Goal: Task Accomplishment & Management: Use online tool/utility

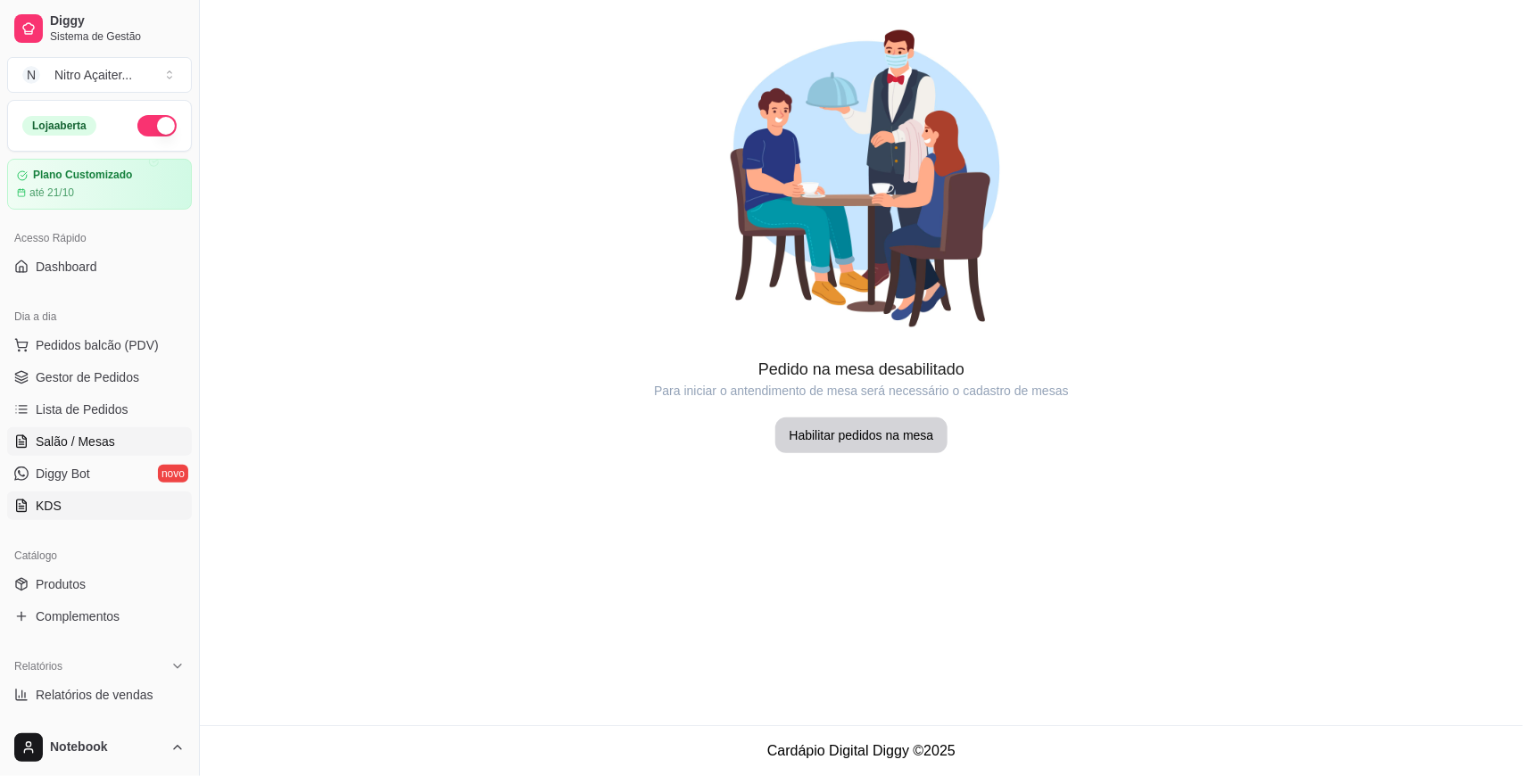
click at [76, 510] on link "KDS" at bounding box center [99, 506] width 185 height 29
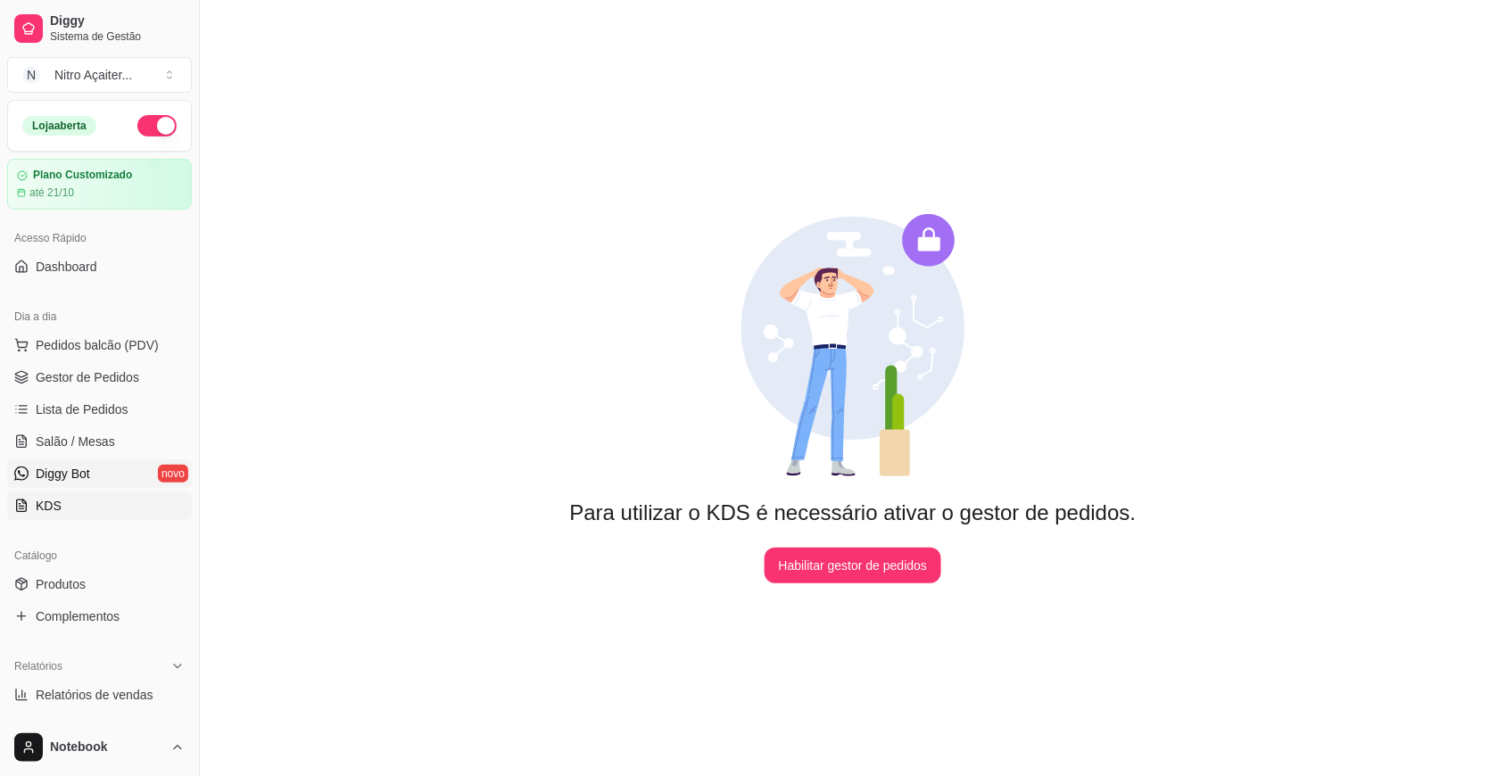
click at [83, 488] on link "Diggy Bot novo" at bounding box center [99, 474] width 185 height 29
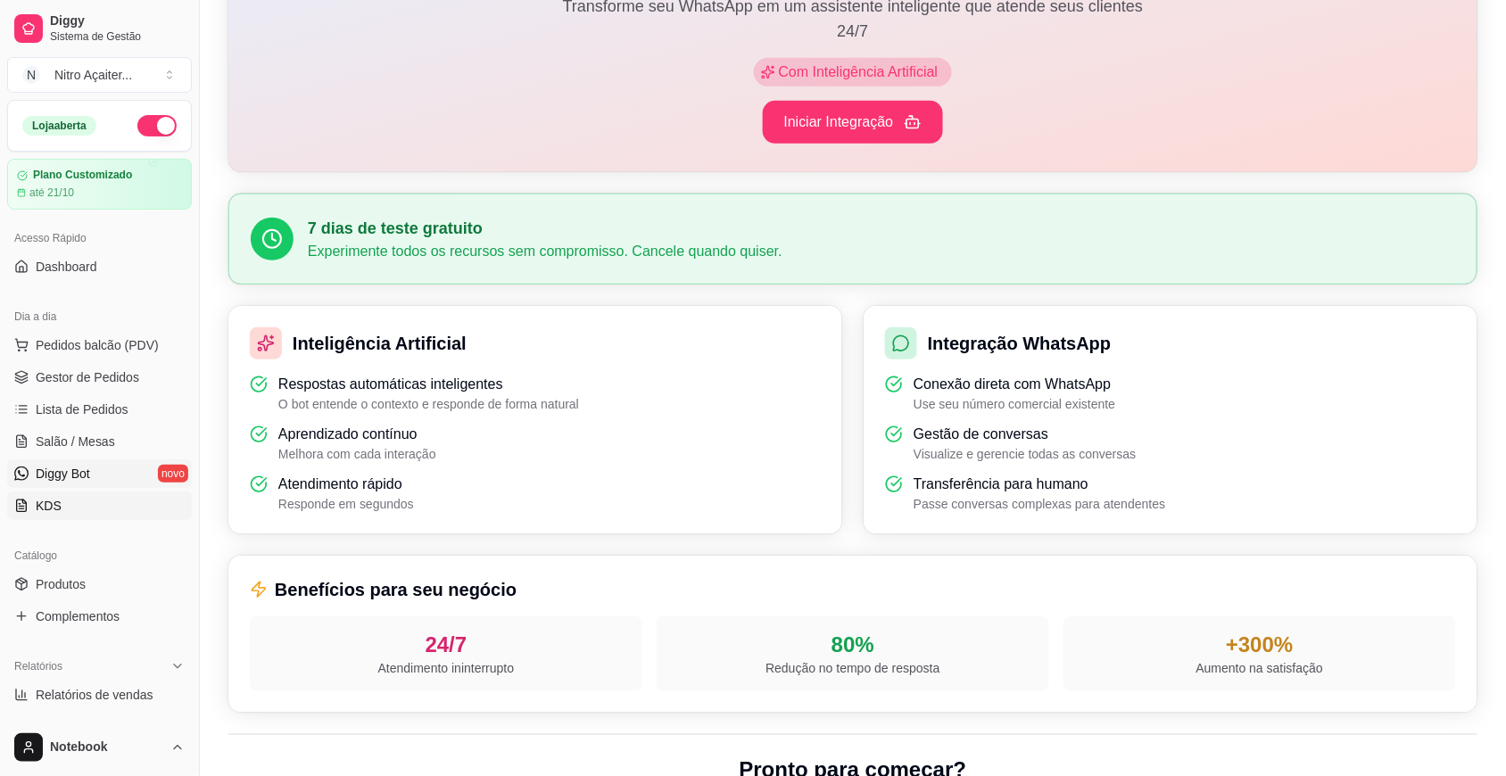
scroll to position [243, 0]
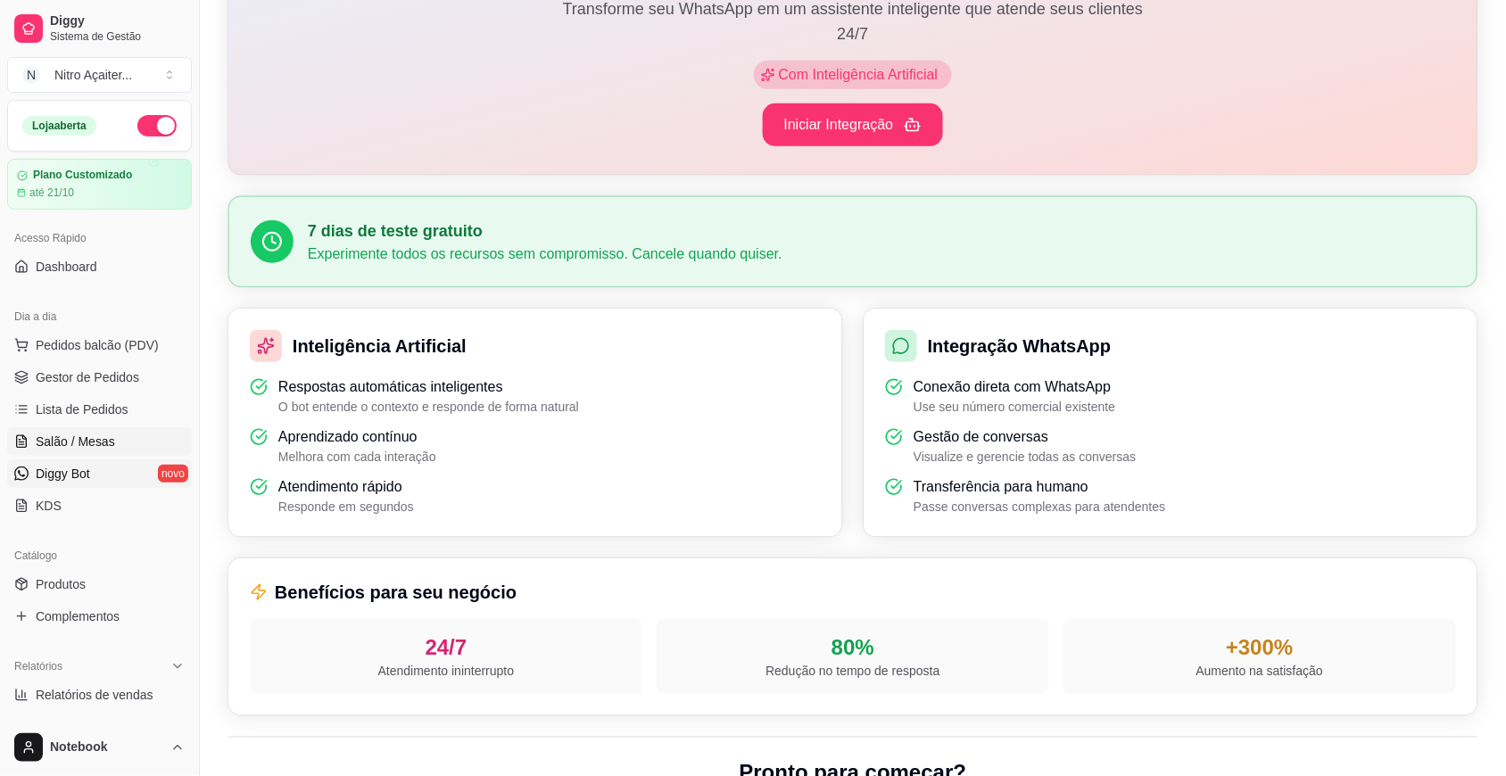
click at [107, 452] on link "Salão / Mesas" at bounding box center [99, 441] width 185 height 29
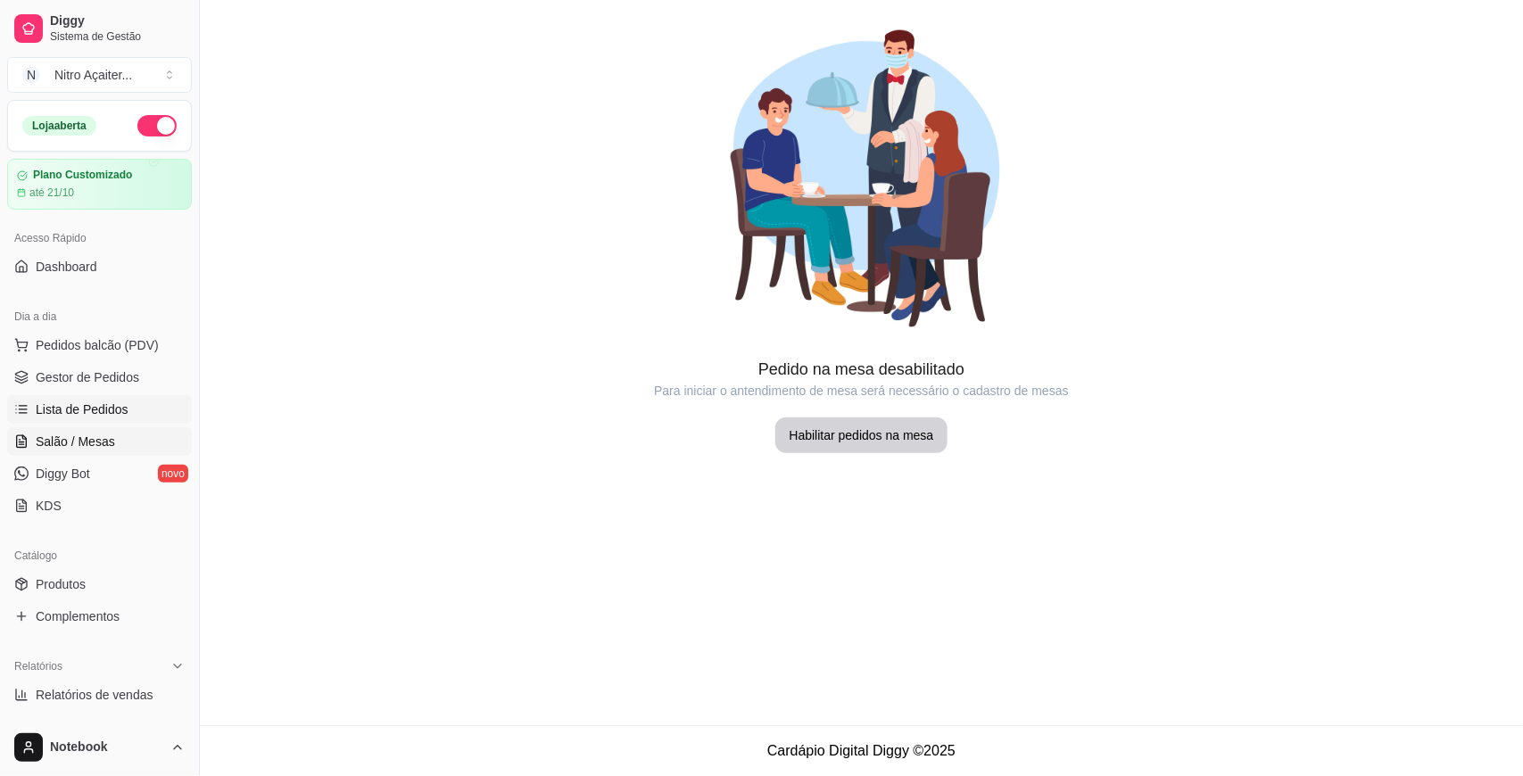
click at [107, 415] on span "Lista de Pedidos" at bounding box center [82, 410] width 93 height 18
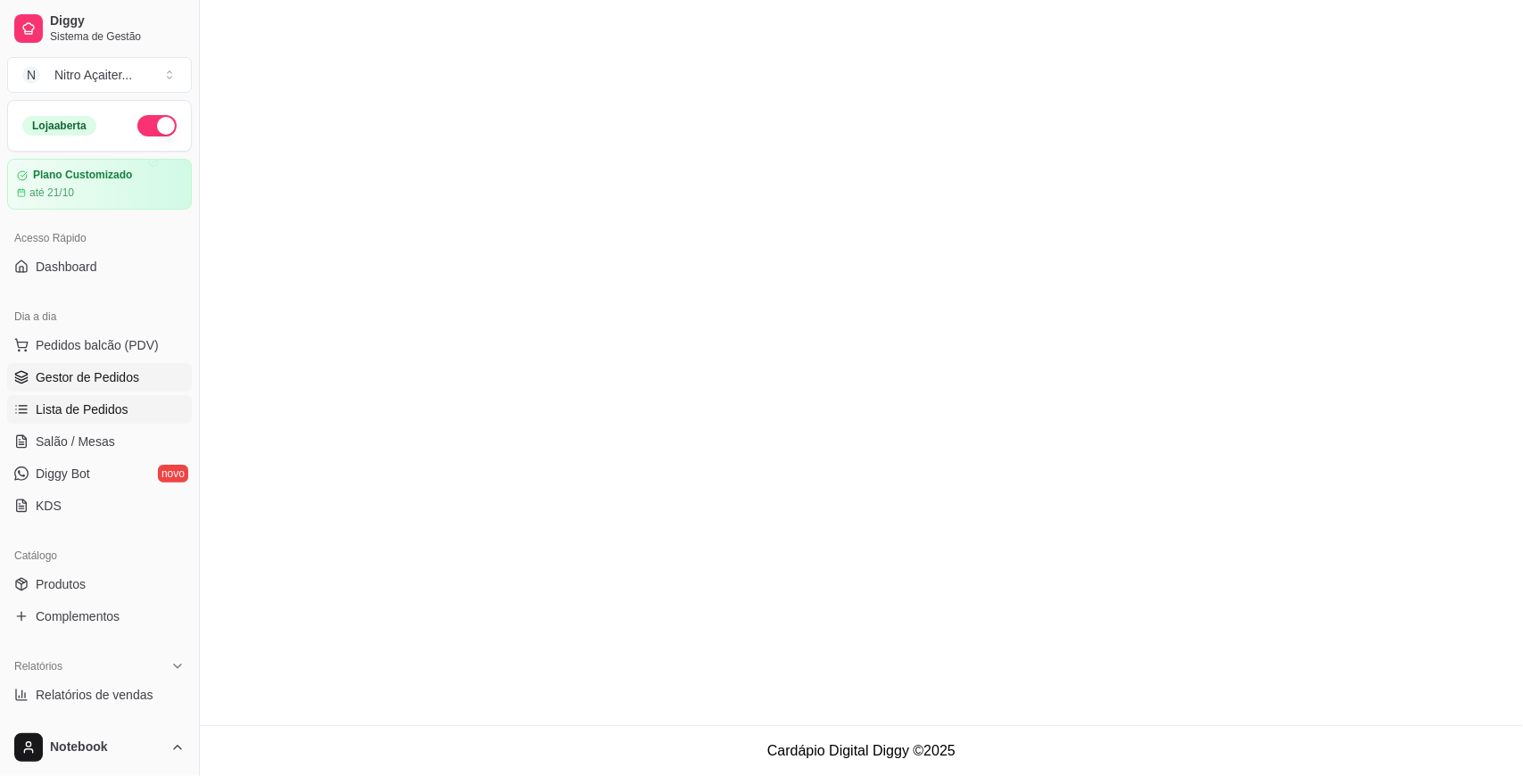
click at [117, 375] on span "Gestor de Pedidos" at bounding box center [88, 378] width 104 height 18
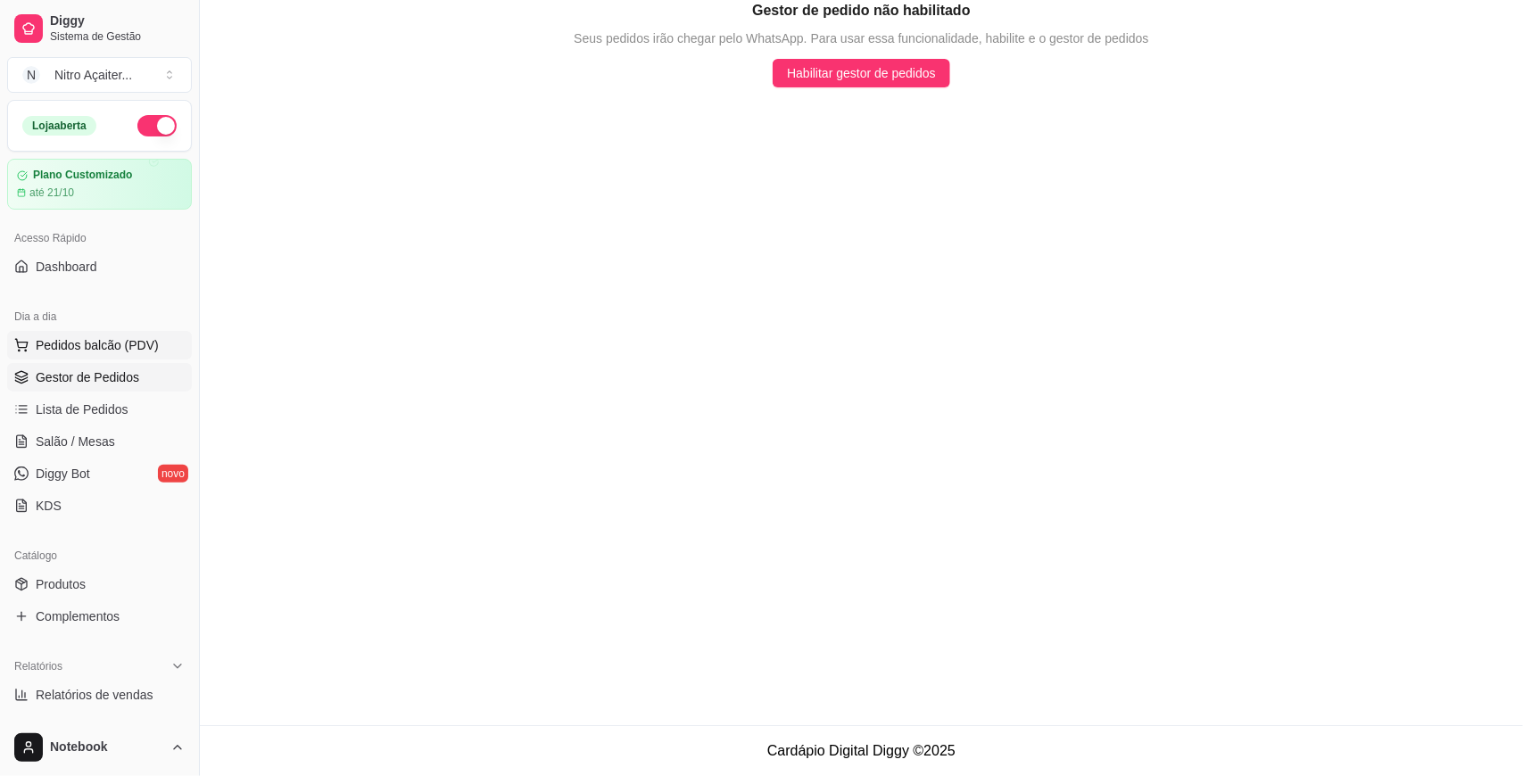
click at [100, 342] on span "Pedidos balcão (PDV)" at bounding box center [97, 345] width 123 height 18
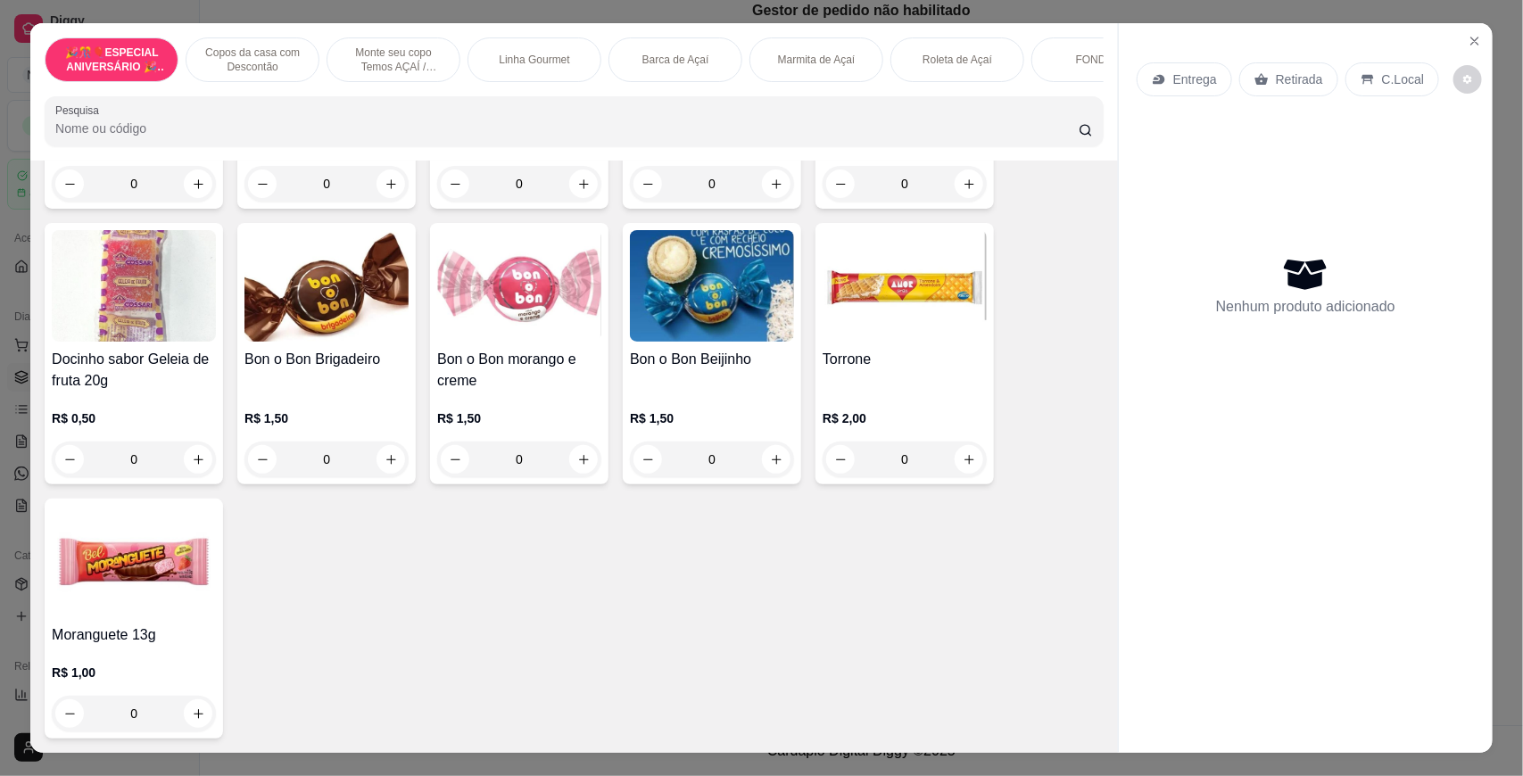
scroll to position [33, 0]
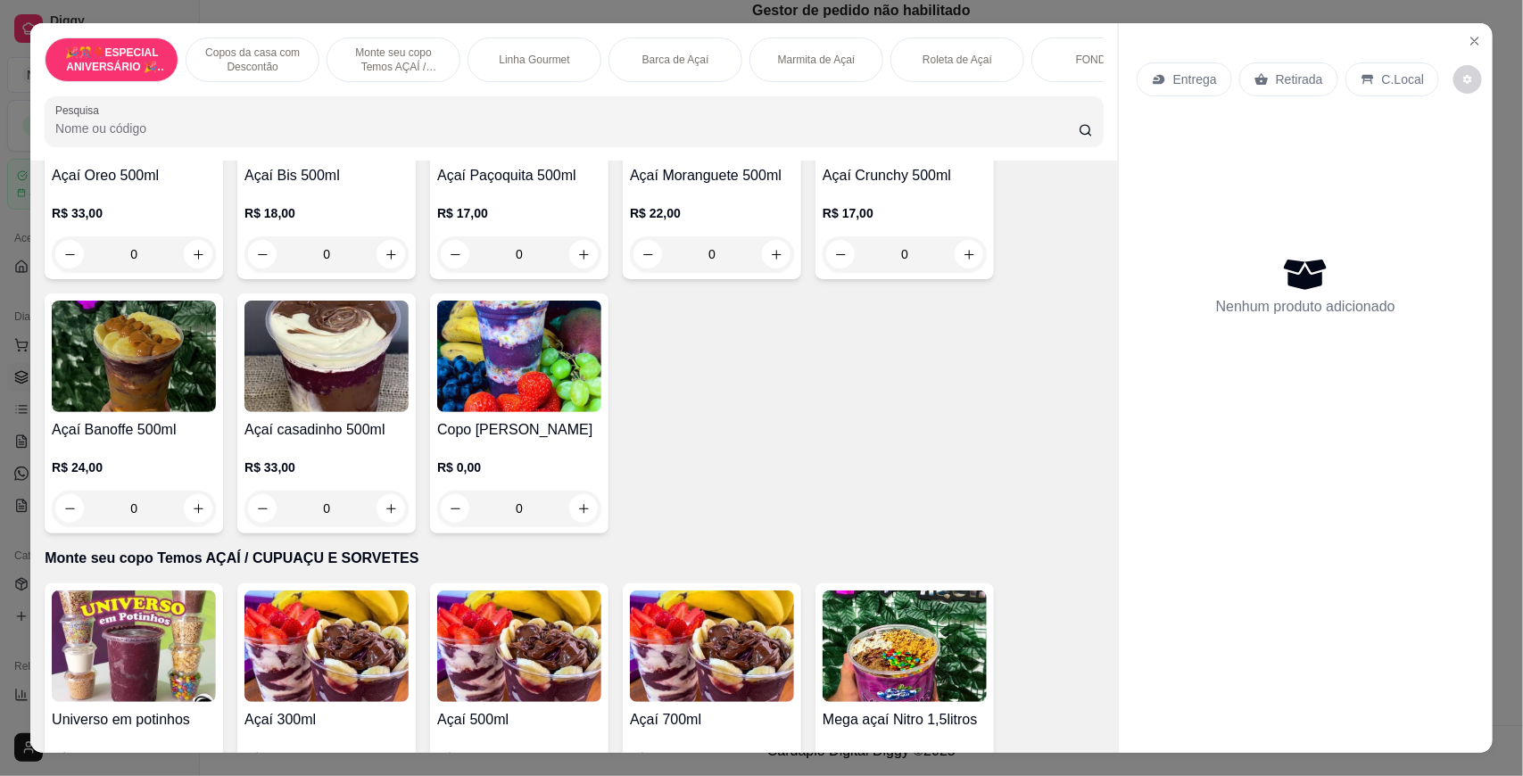
scroll to position [0, 0]
